Goal: Find specific page/section: Find specific page/section

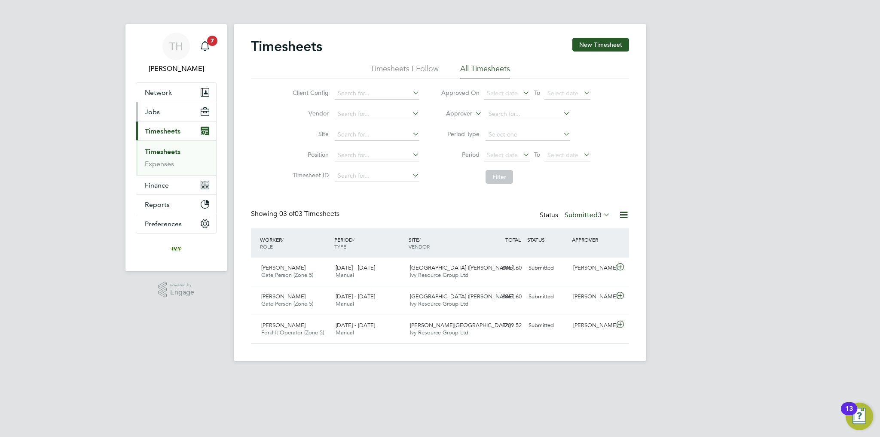
click at [181, 104] on button "Jobs" at bounding box center [176, 111] width 80 height 19
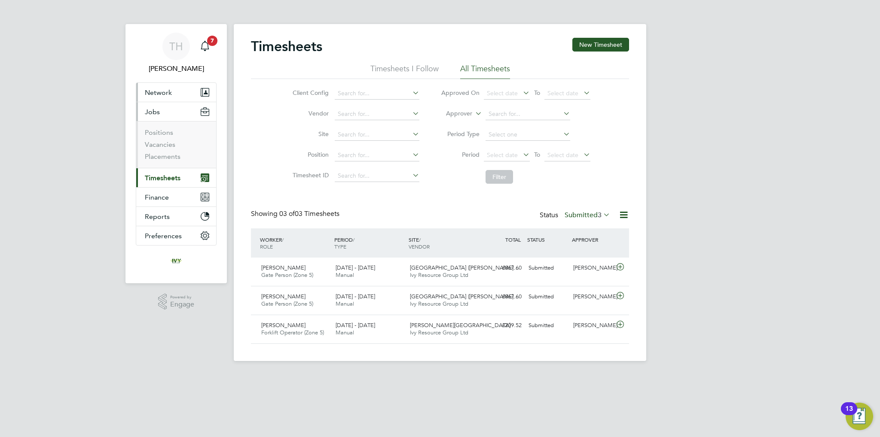
click at [180, 95] on button "Network" at bounding box center [176, 92] width 80 height 19
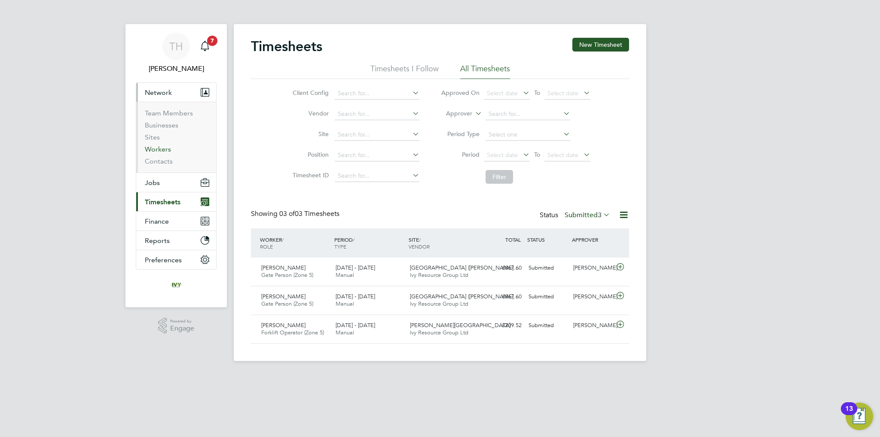
click at [158, 149] on link "Workers" at bounding box center [158, 149] width 26 height 8
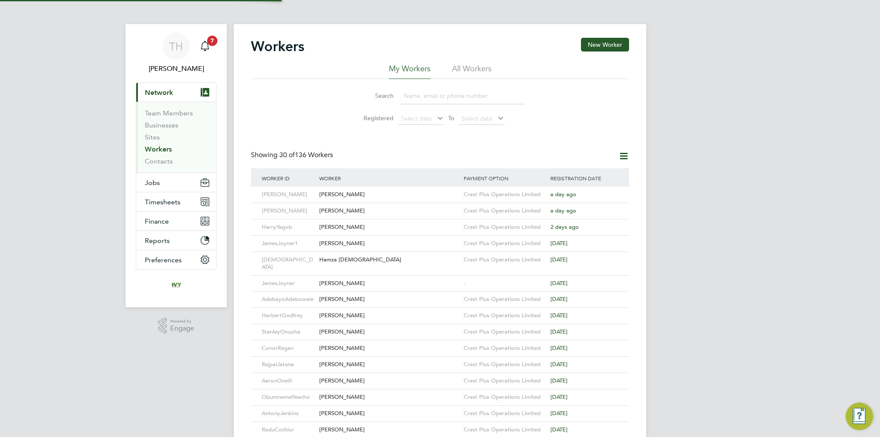
click at [447, 90] on input at bounding box center [461, 96] width 125 height 17
type input "bryant"
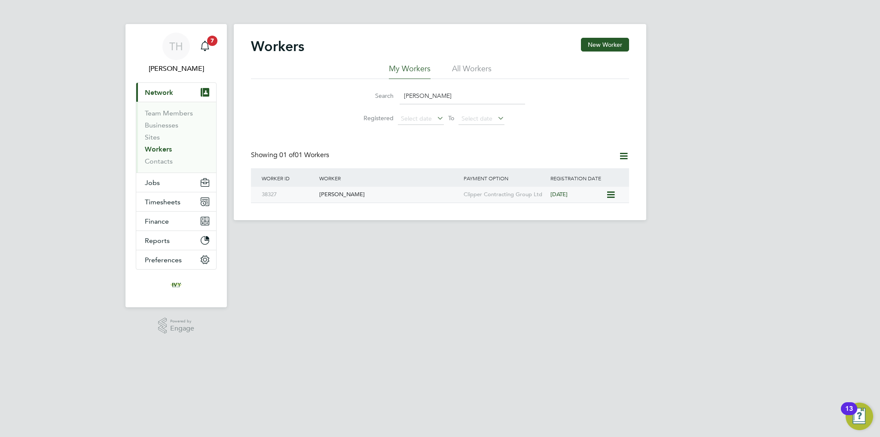
click at [447, 196] on div "[PERSON_NAME]" at bounding box center [389, 195] width 144 height 16
